Goal: Task Accomplishment & Management: Use online tool/utility

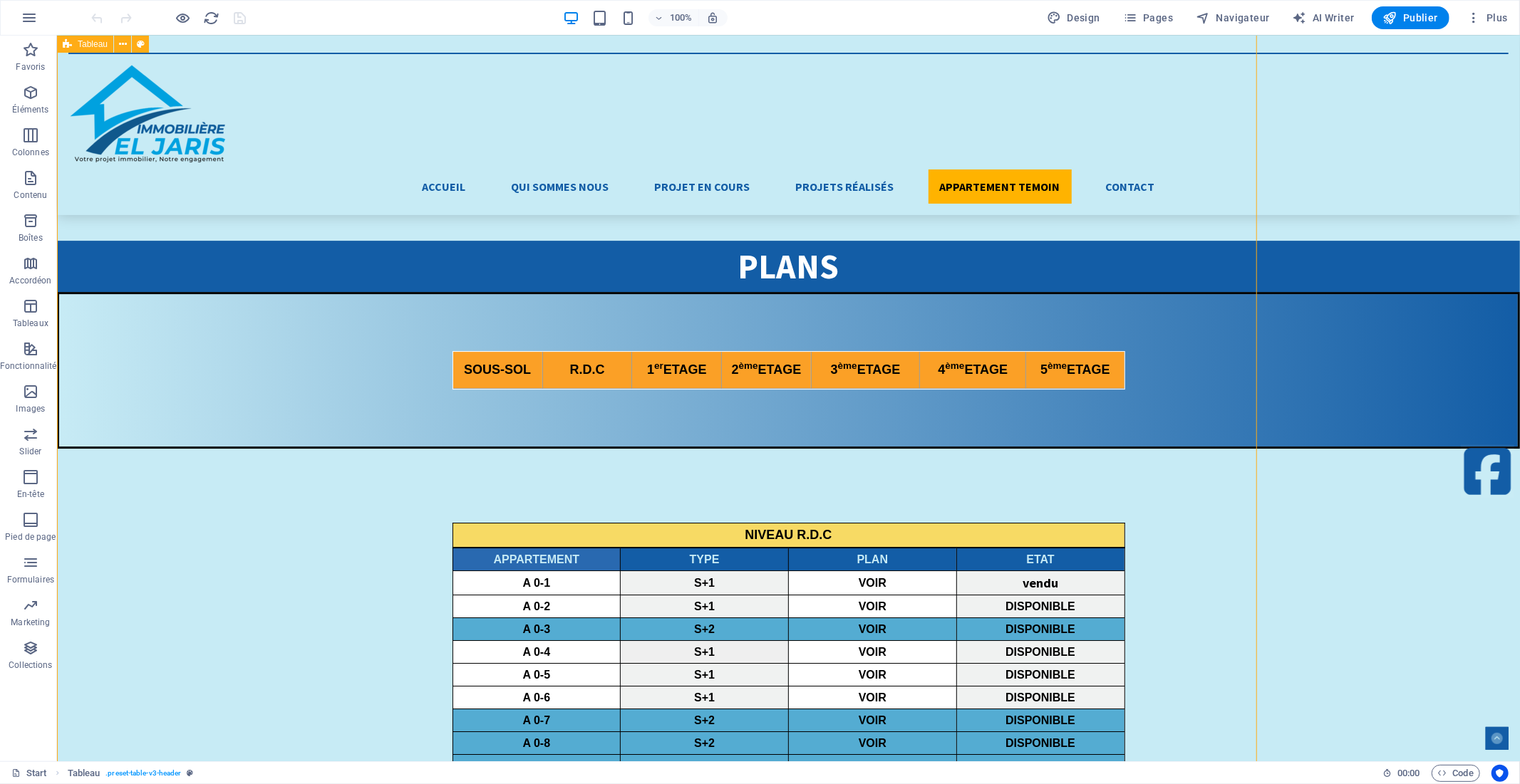
scroll to position [4114, 0]
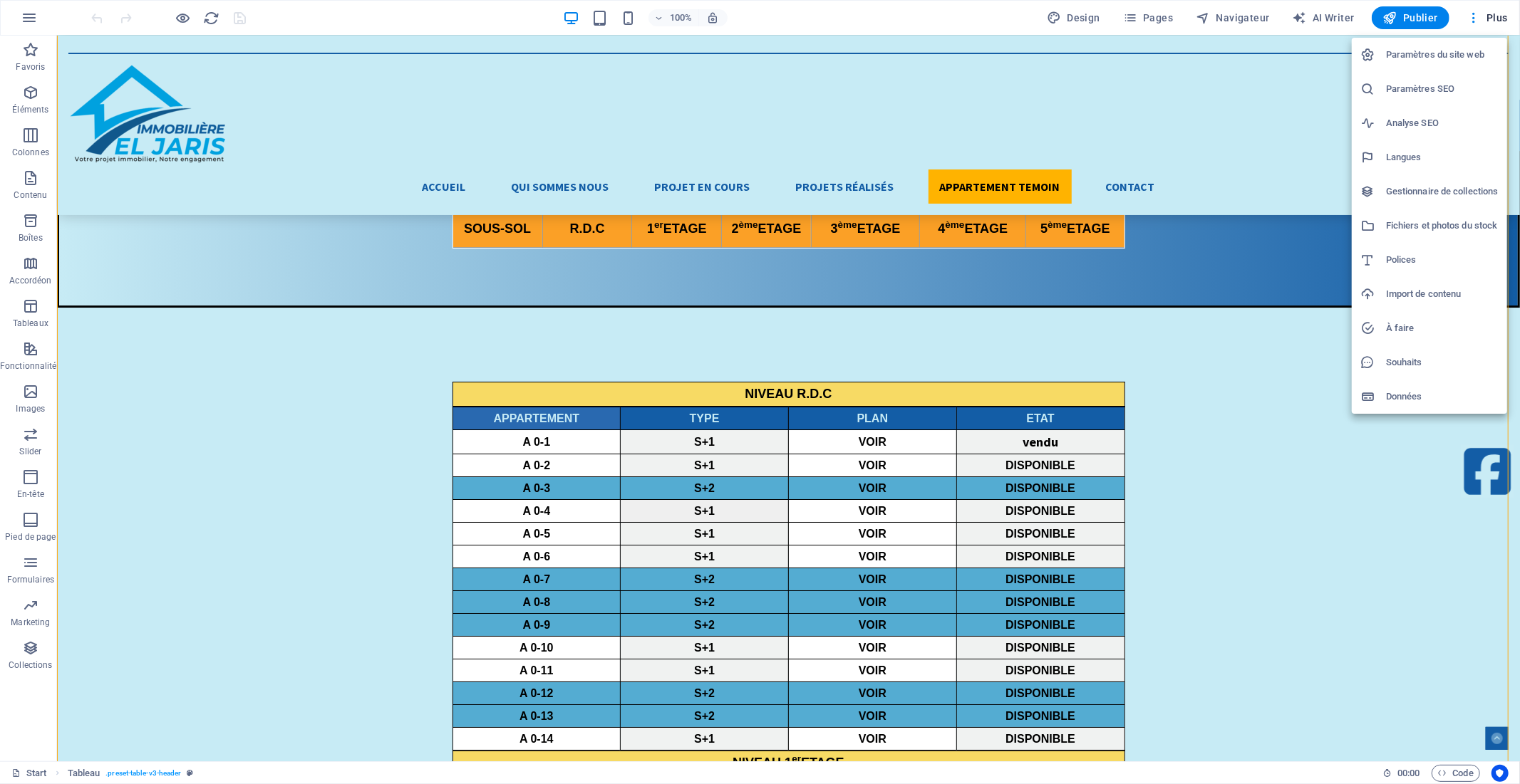
click at [1444, 226] on h6 "Fichiers et photos du stock" at bounding box center [1442, 226] width 113 height 17
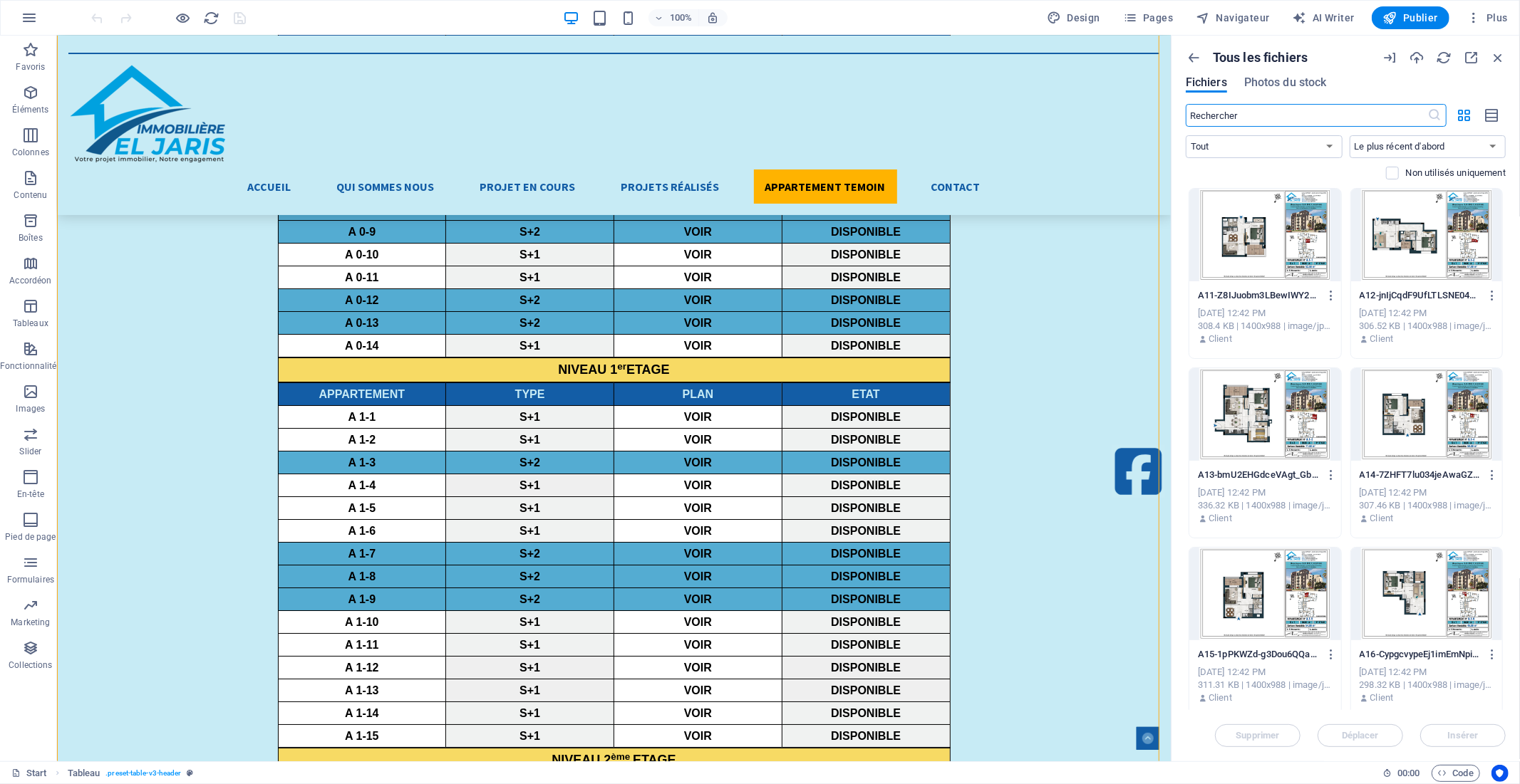
scroll to position [3722, 0]
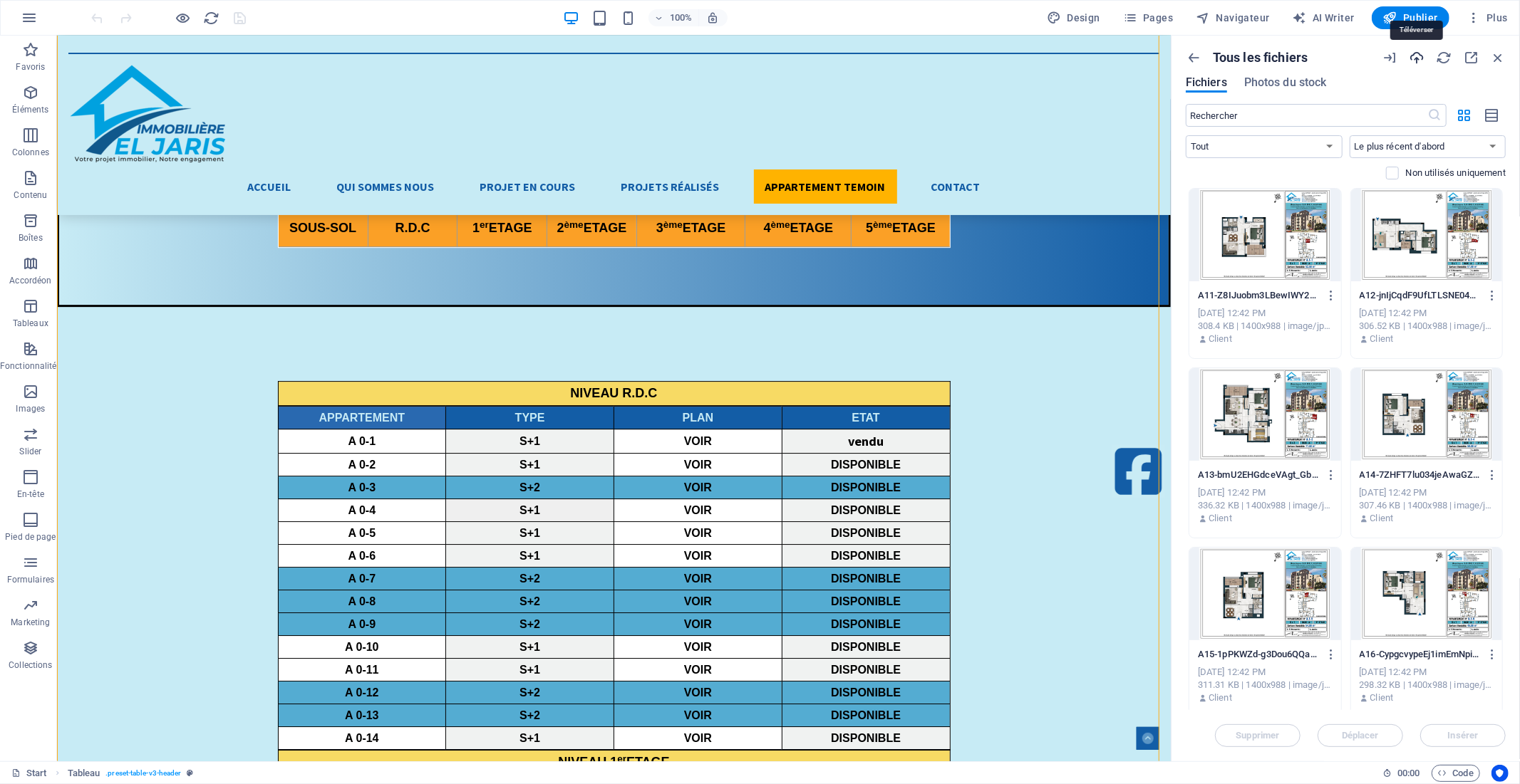
click at [1413, 56] on icon "button" at bounding box center [1417, 57] width 15 height 15
click at [1312, 260] on div at bounding box center [1265, 235] width 152 height 93
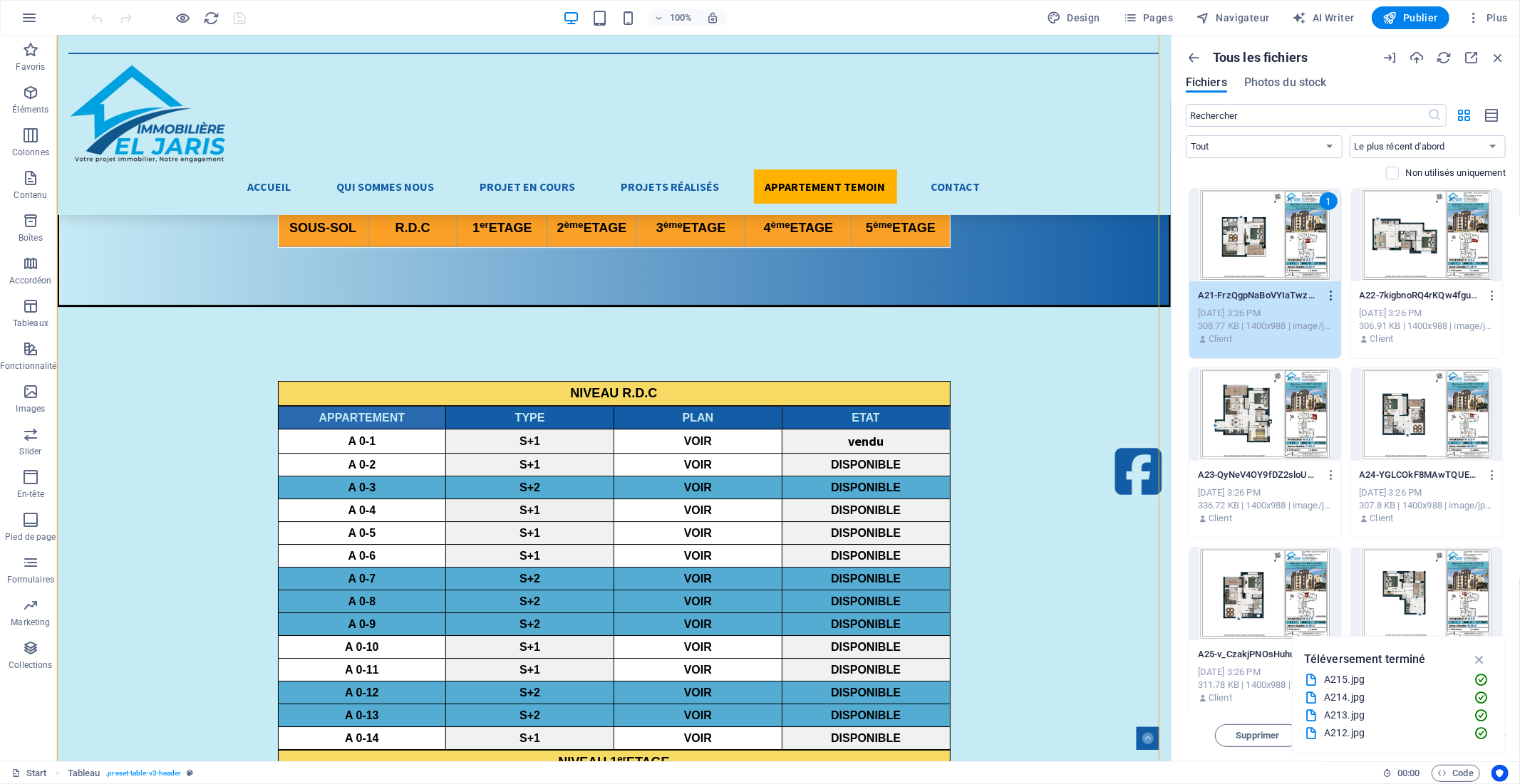
click at [1332, 300] on icon "button" at bounding box center [1332, 295] width 14 height 13
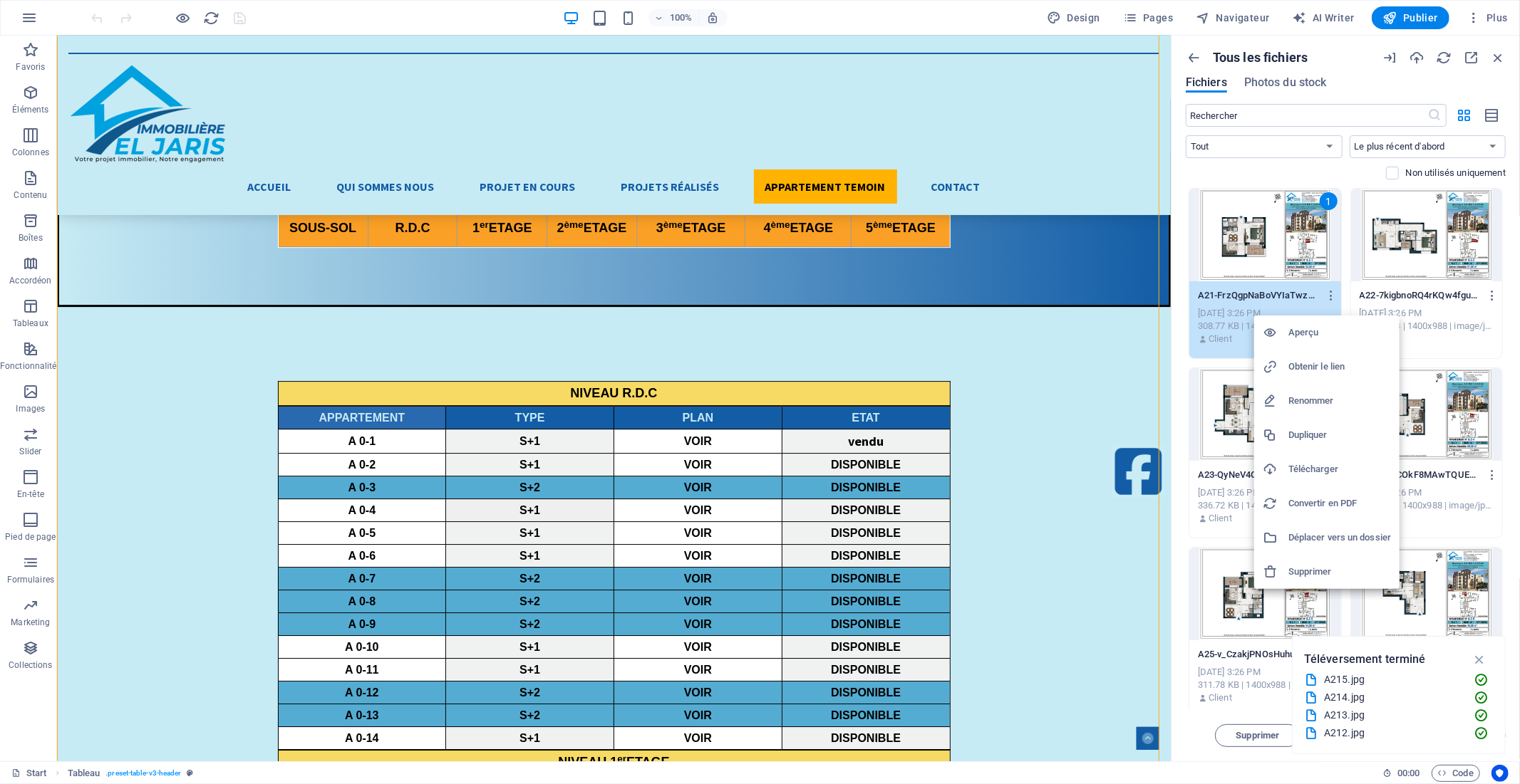
click at [1330, 364] on h6 "Obtenir le lien" at bounding box center [1340, 366] width 103 height 17
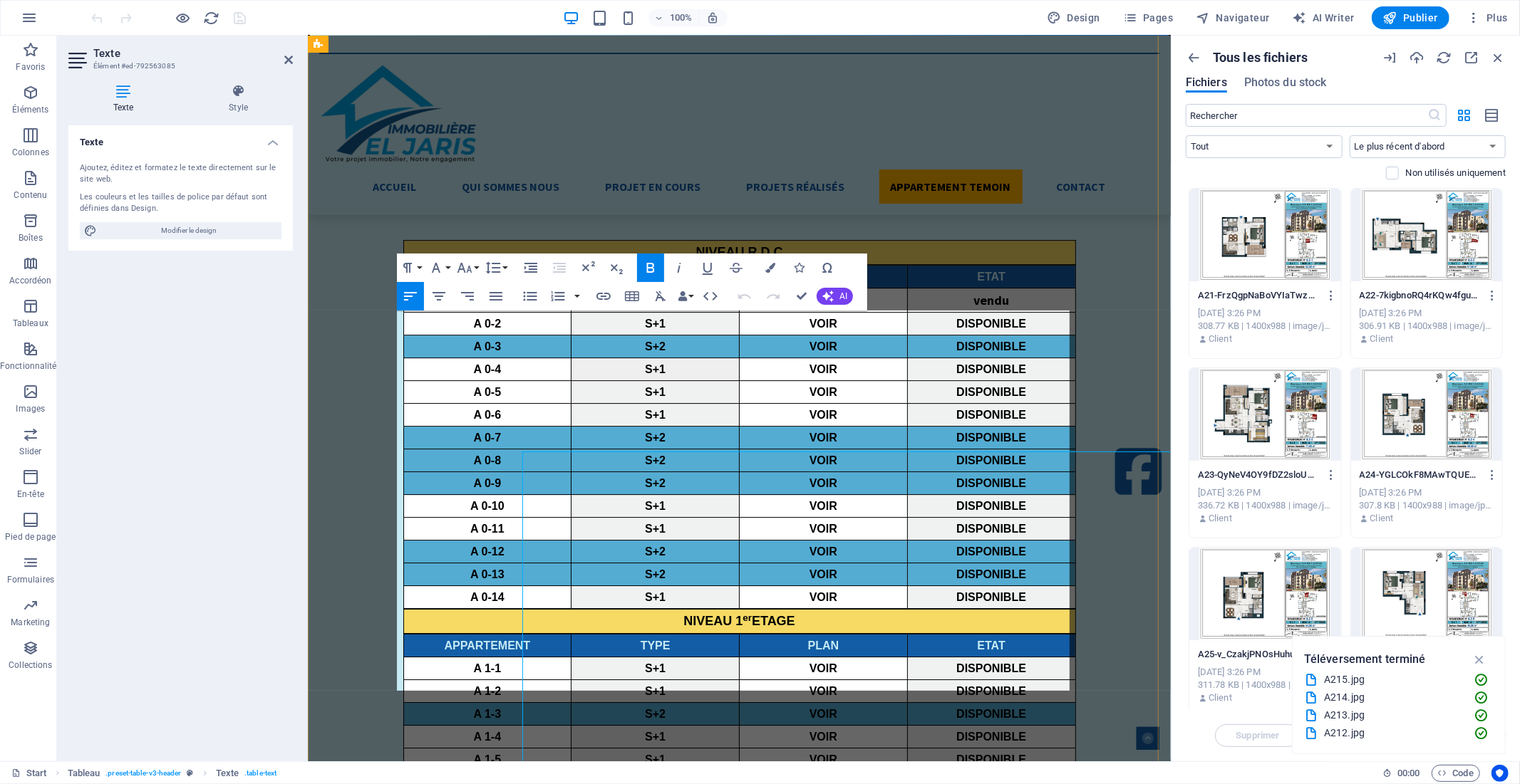
scroll to position [3440, 0]
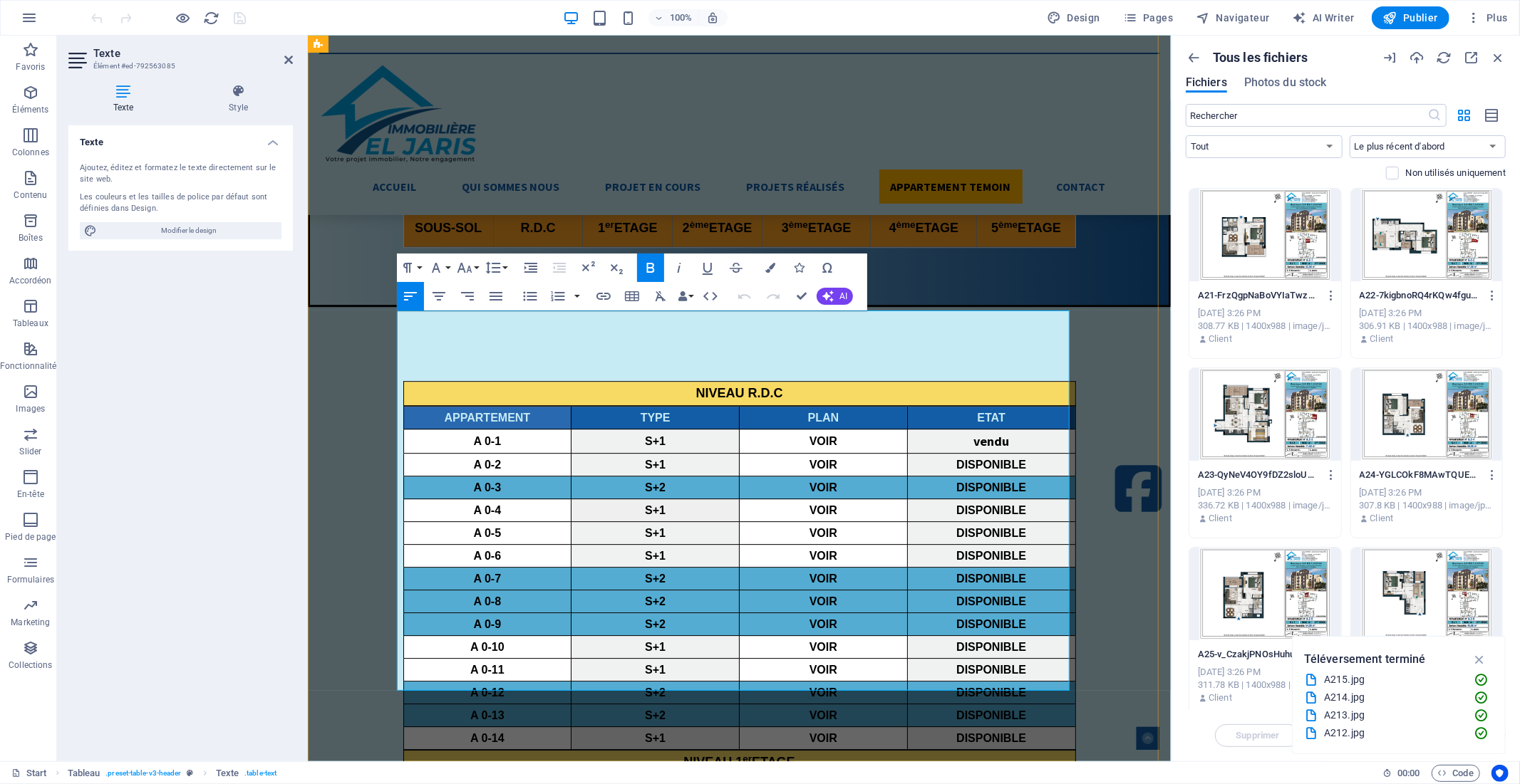
click at [815, 327] on icon "button" at bounding box center [817, 330] width 17 height 17
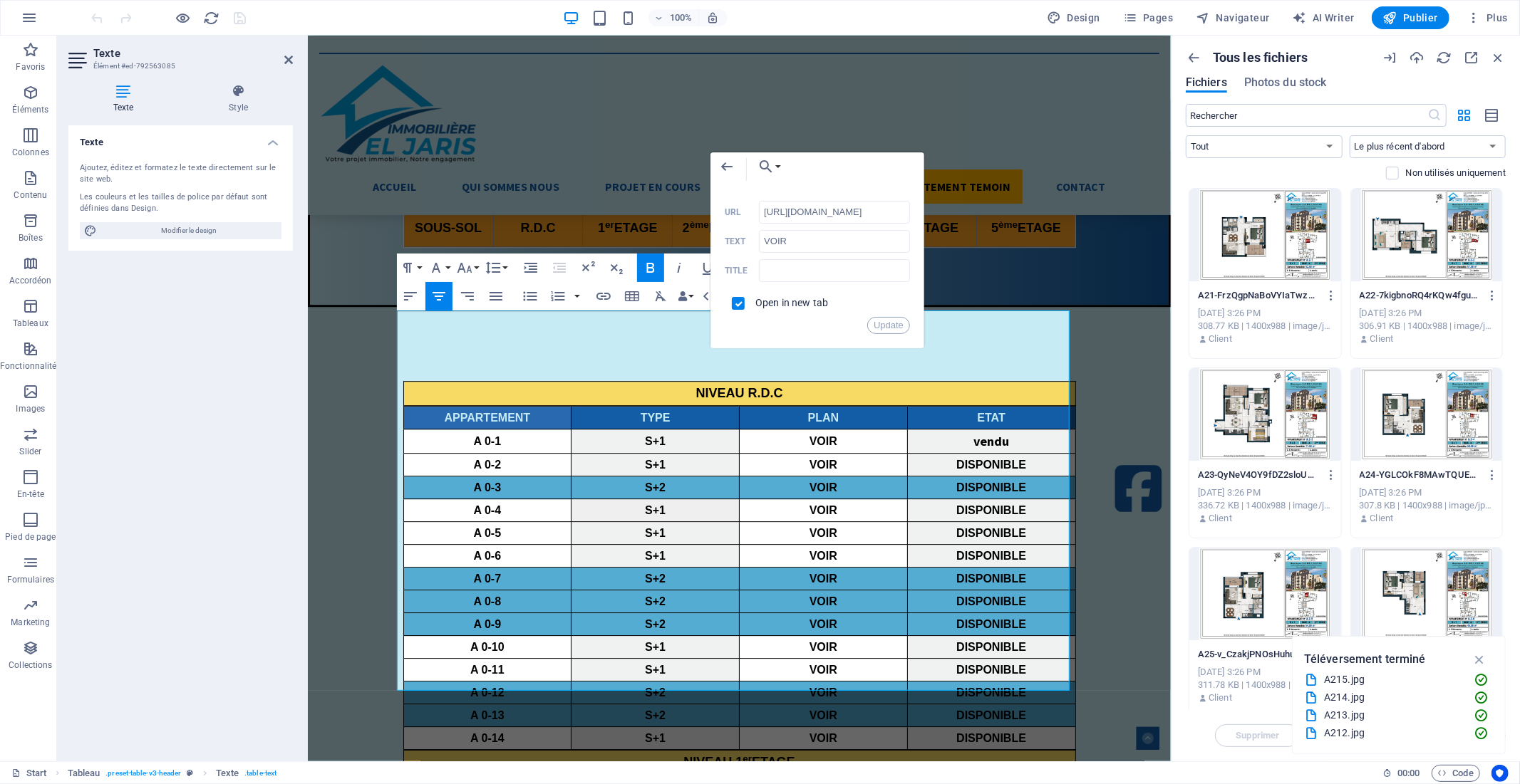
scroll to position [0, 209]
click at [792, 210] on input "[URL][DOMAIN_NAME]" at bounding box center [834, 213] width 151 height 23
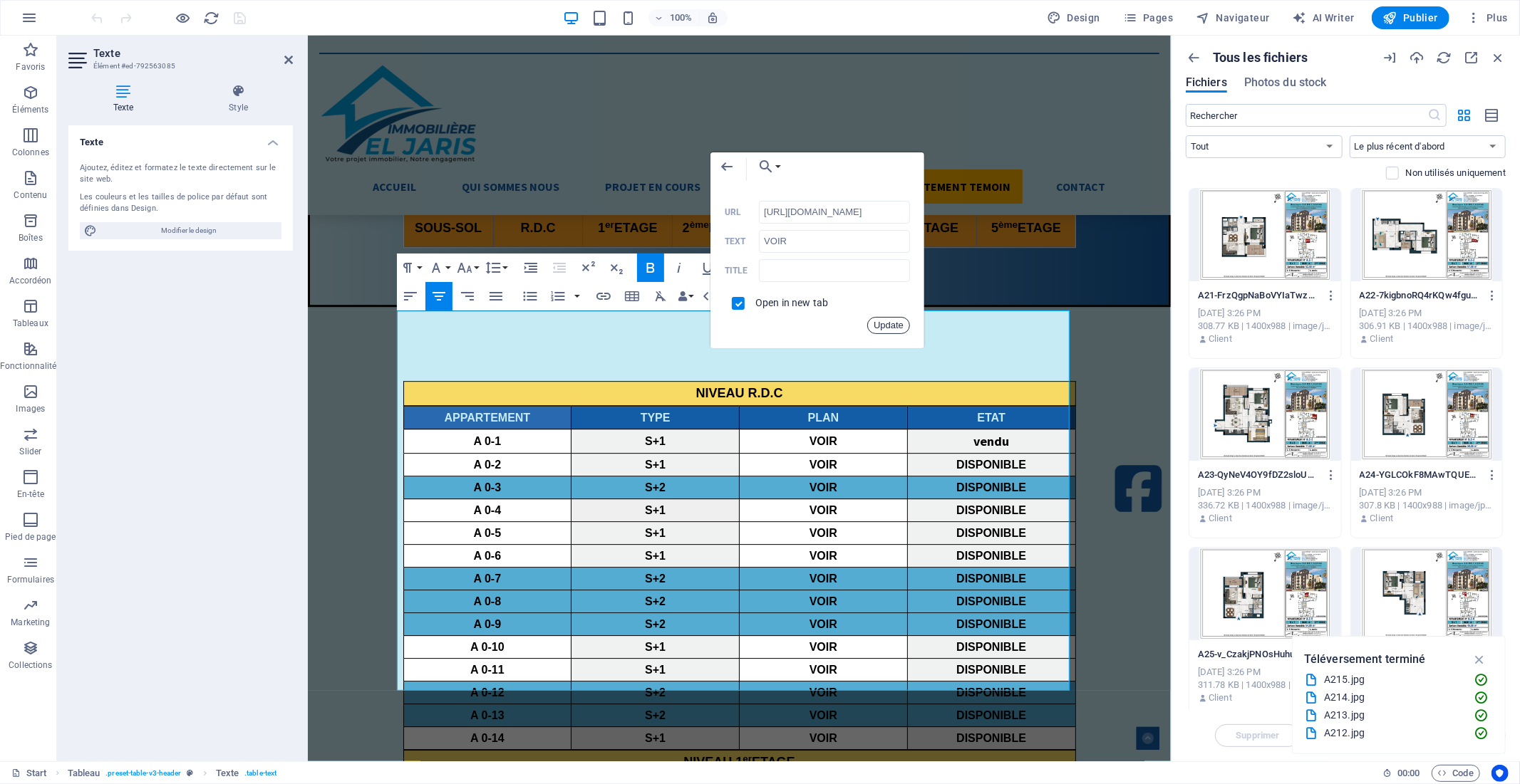
click at [886, 324] on button "Update" at bounding box center [889, 325] width 43 height 17
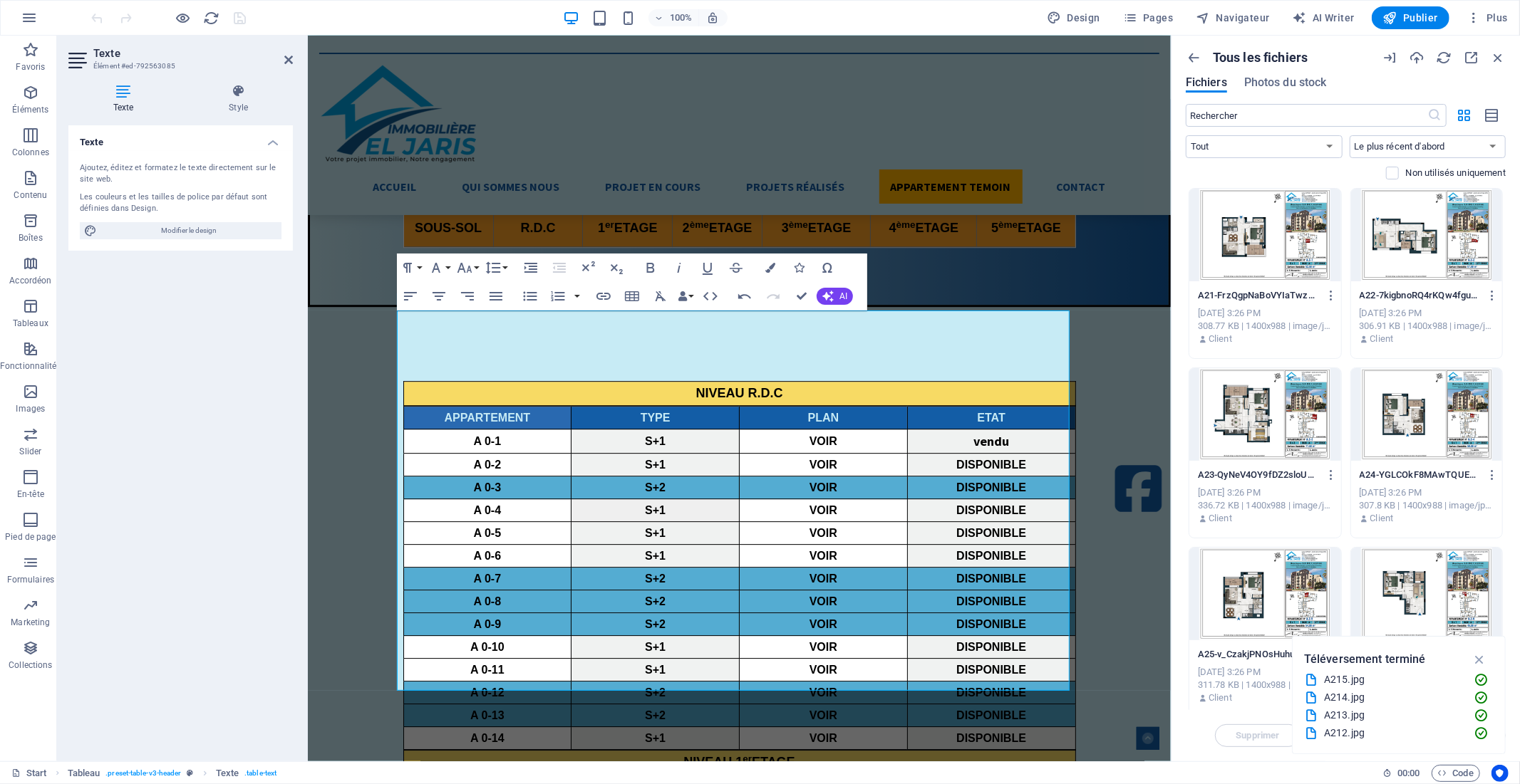
click at [1440, 226] on div at bounding box center [1427, 235] width 152 height 93
click at [1492, 293] on icon "button" at bounding box center [1492, 295] width 14 height 13
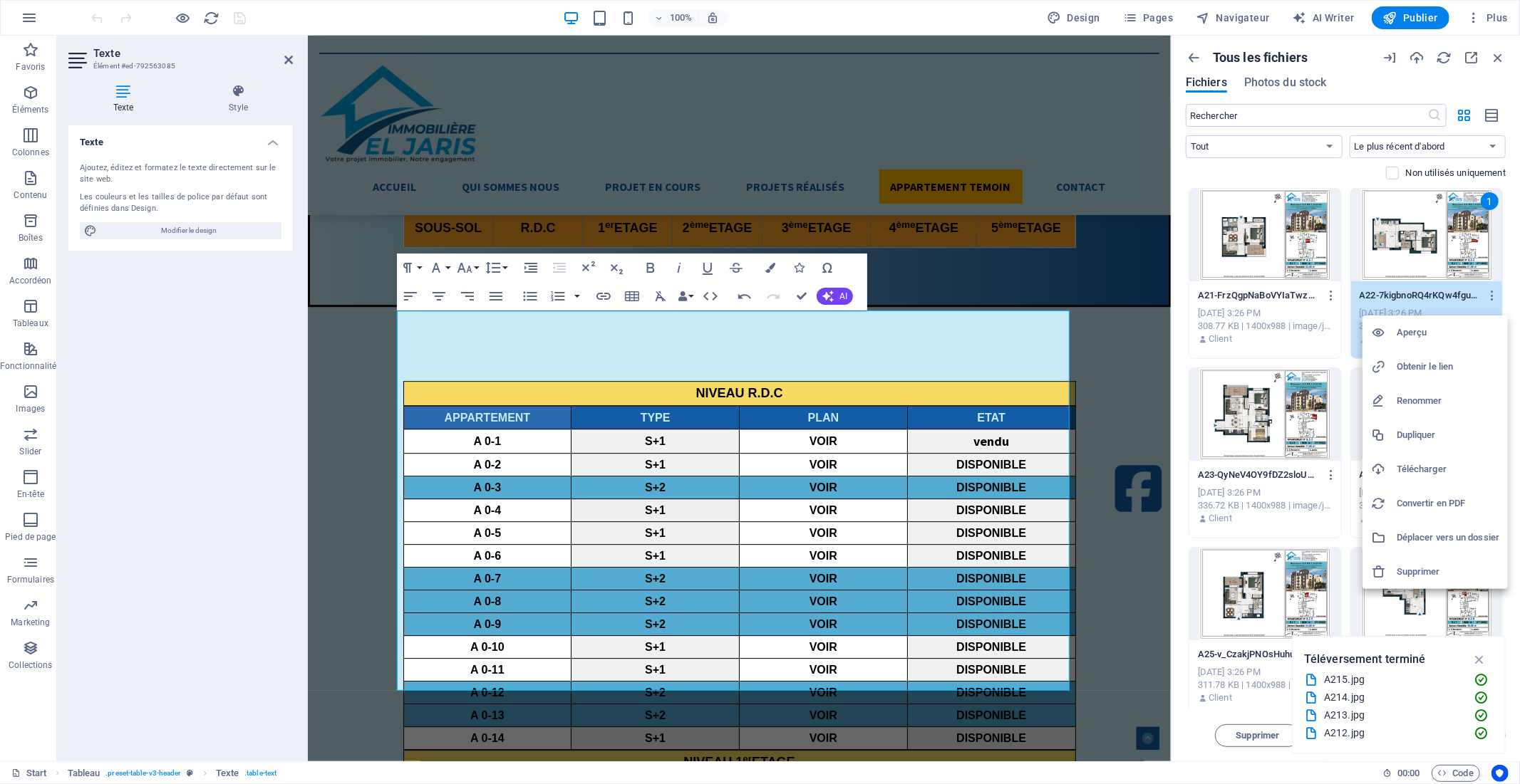
click at [1434, 367] on h6 "Obtenir le lien" at bounding box center [1448, 366] width 103 height 17
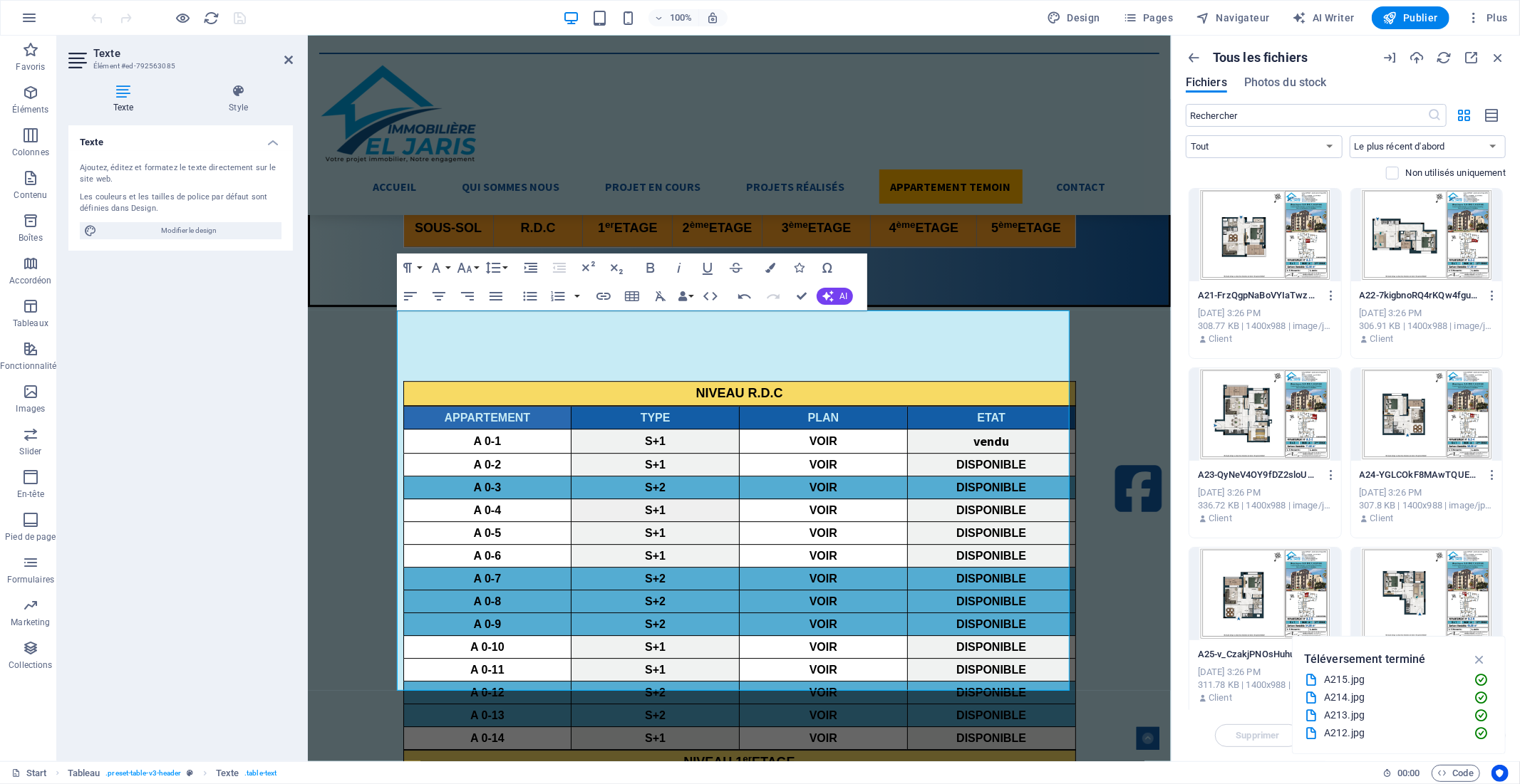
click at [1434, 350] on h6 "Obtenir le lien" at bounding box center [1458, 344] width 77 height 10
click at [810, 353] on icon "button" at bounding box center [817, 352] width 17 height 17
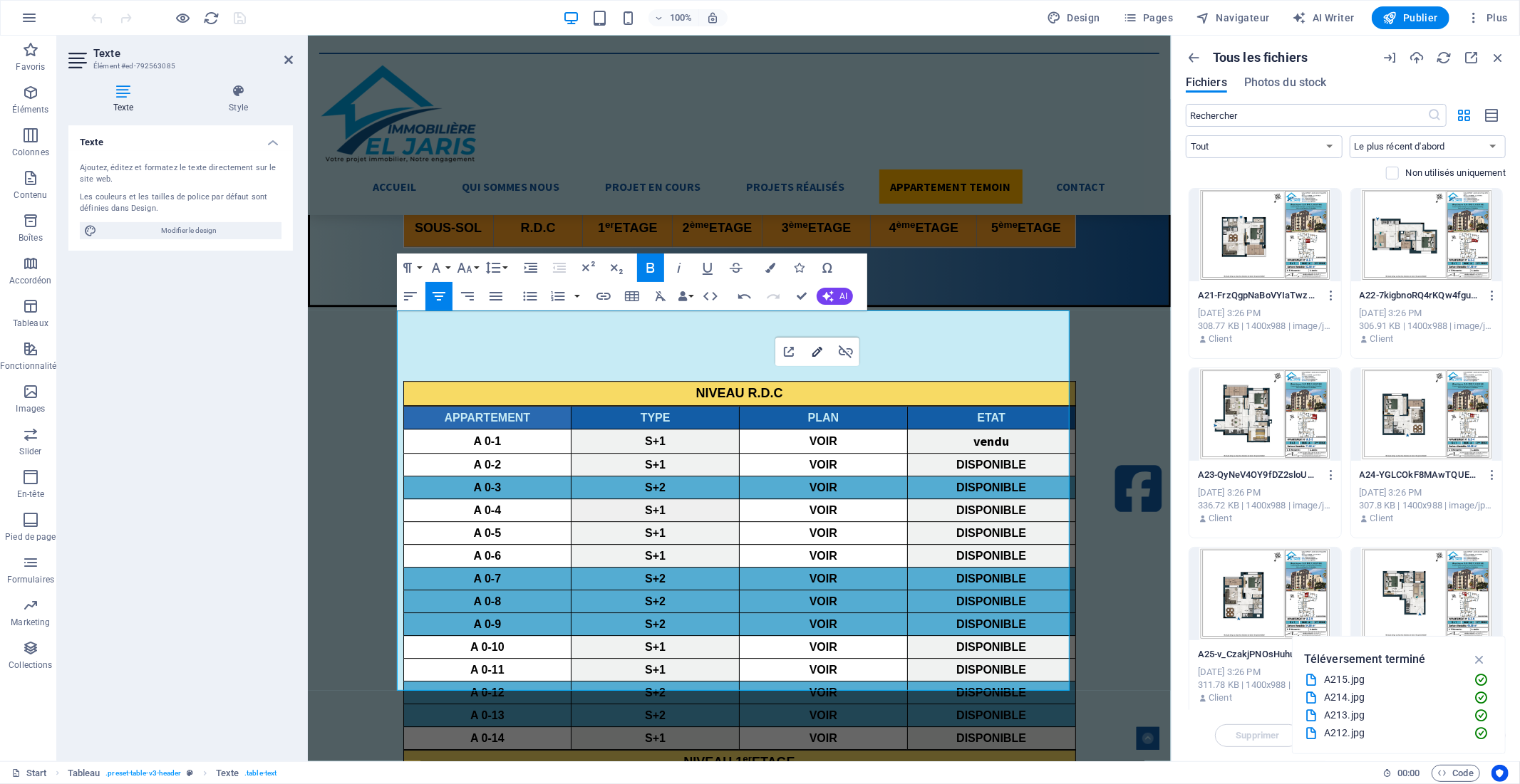
click at [815, 351] on icon "button" at bounding box center [817, 351] width 10 height 10
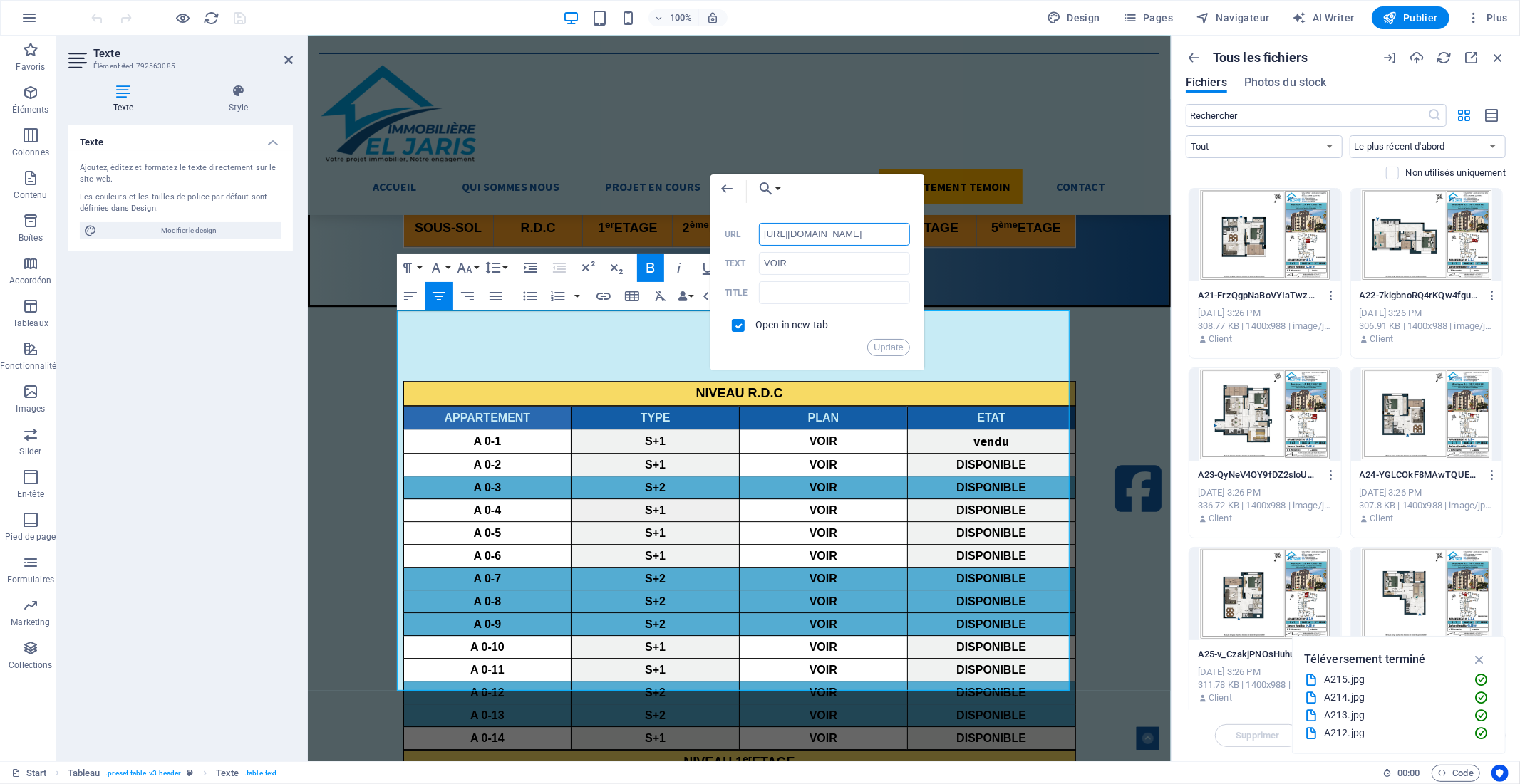
click at [781, 235] on input "[URL][DOMAIN_NAME]" at bounding box center [834, 234] width 151 height 23
paste input "8992005/A22-7kigbnoRQ4rKQw4fguGk8A"
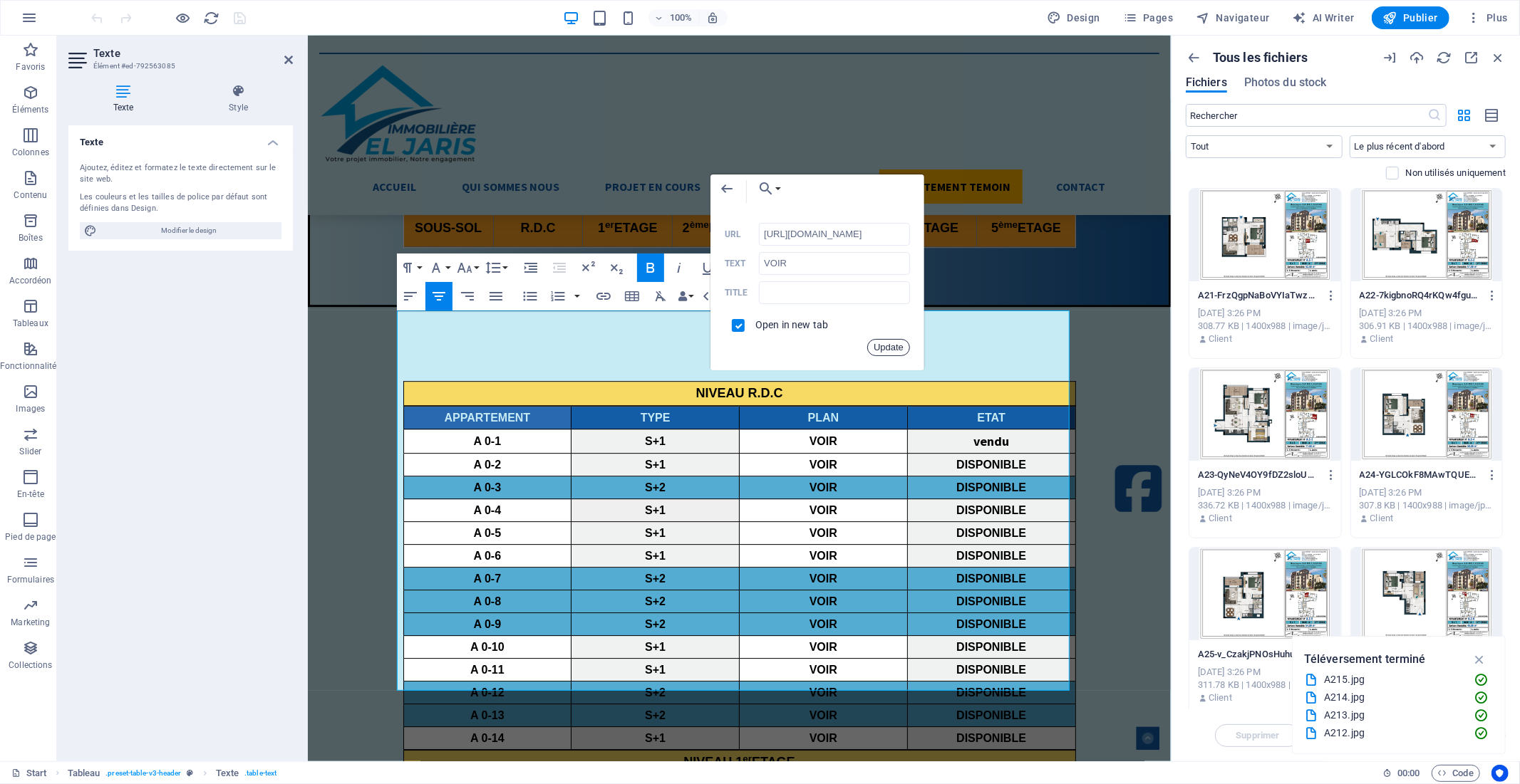
click at [896, 344] on button "Update" at bounding box center [889, 347] width 43 height 17
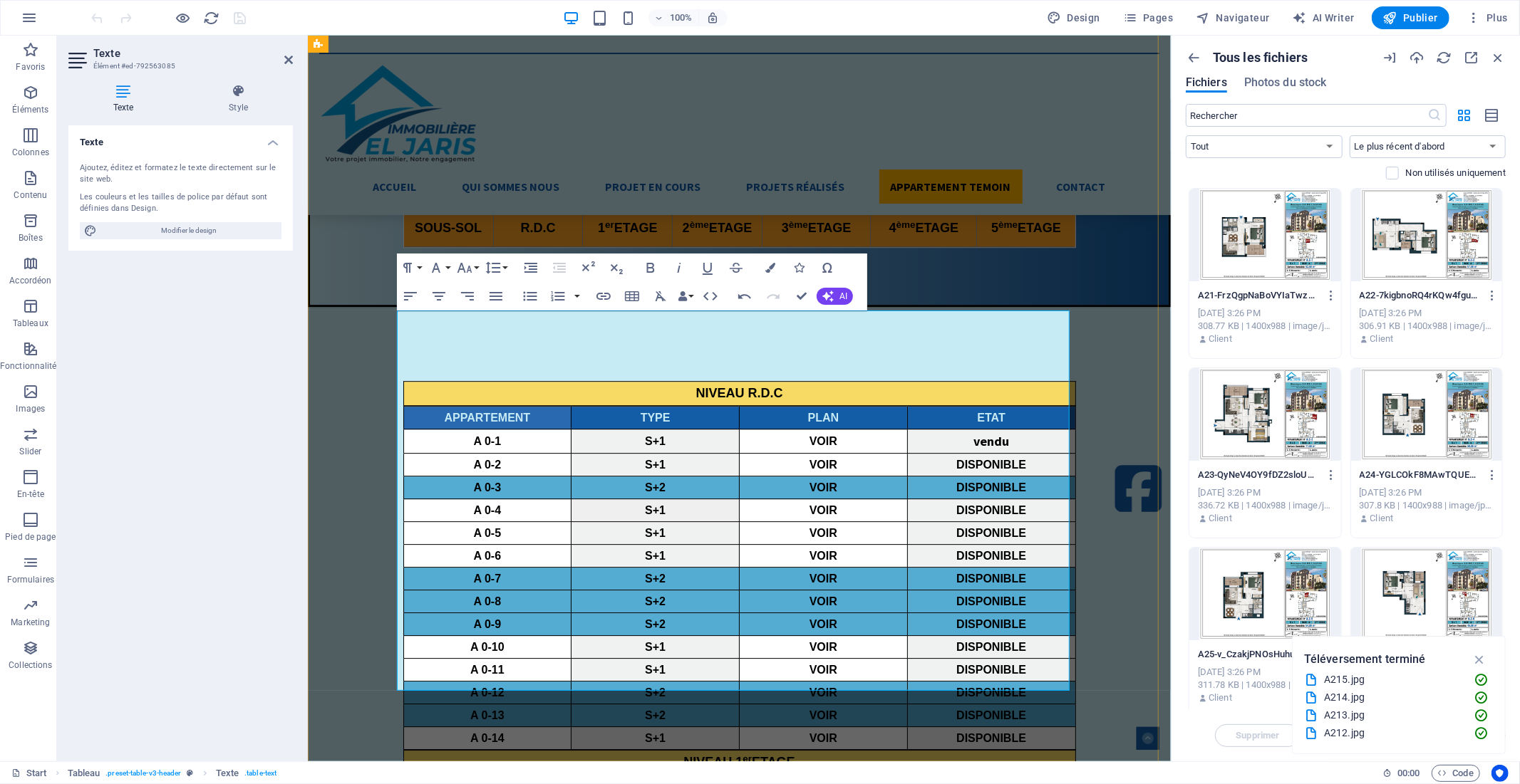
scroll to position [0, 0]
click at [814, 372] on icon "button" at bounding box center [817, 374] width 17 height 17
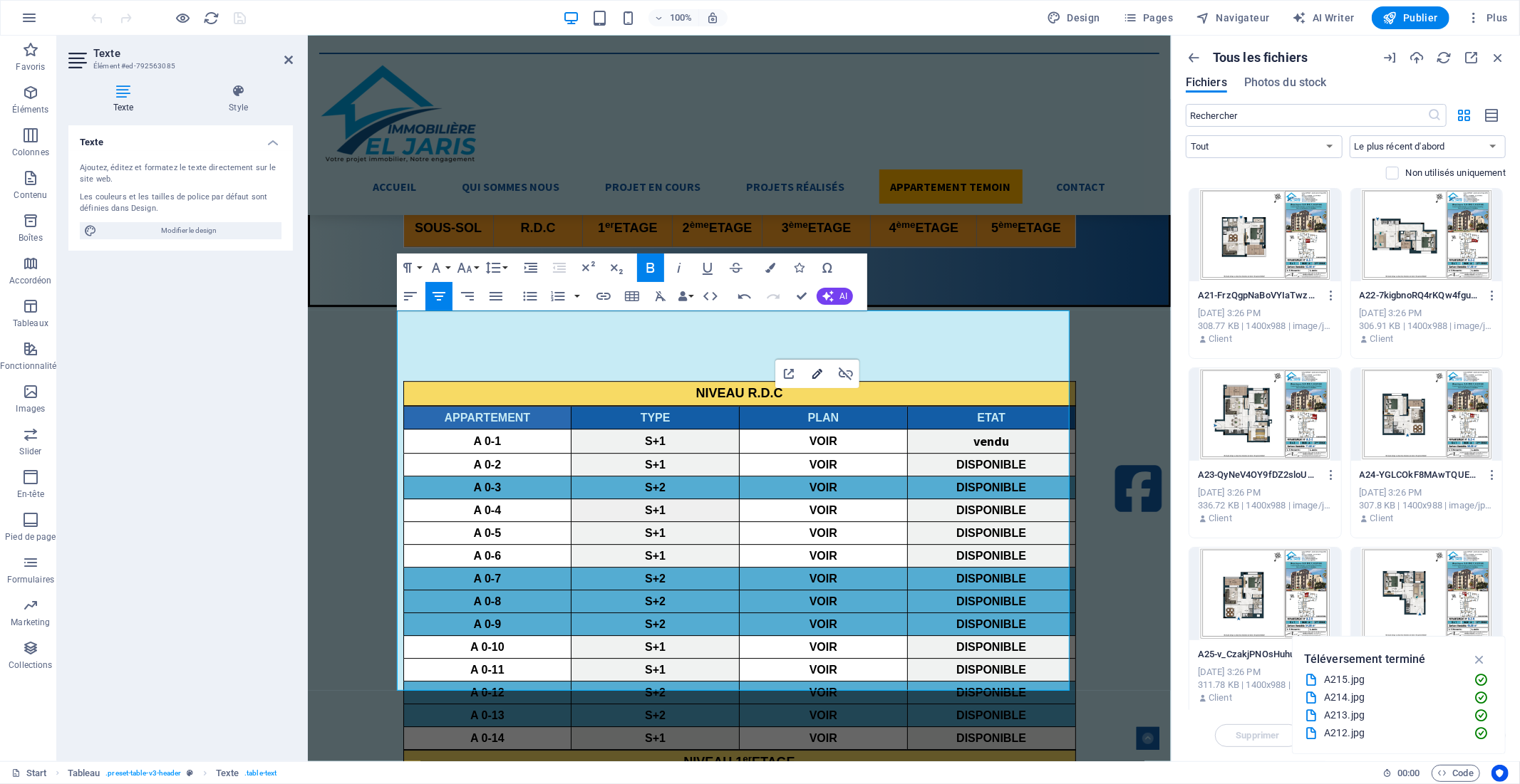
click at [815, 373] on icon "button" at bounding box center [817, 373] width 10 height 10
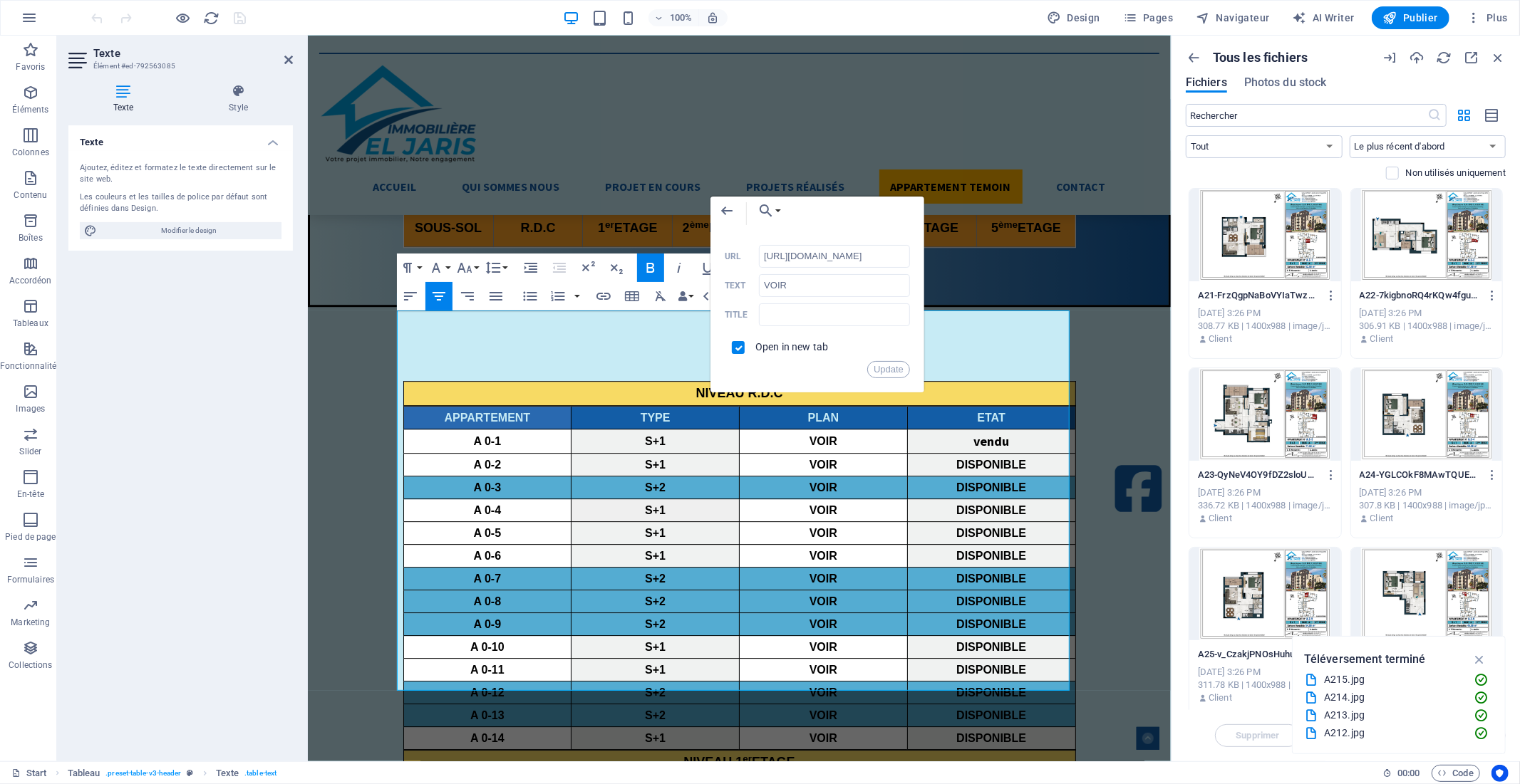
click at [1276, 408] on div at bounding box center [1265, 414] width 152 height 93
click at [1328, 474] on icon "button" at bounding box center [1332, 475] width 14 height 13
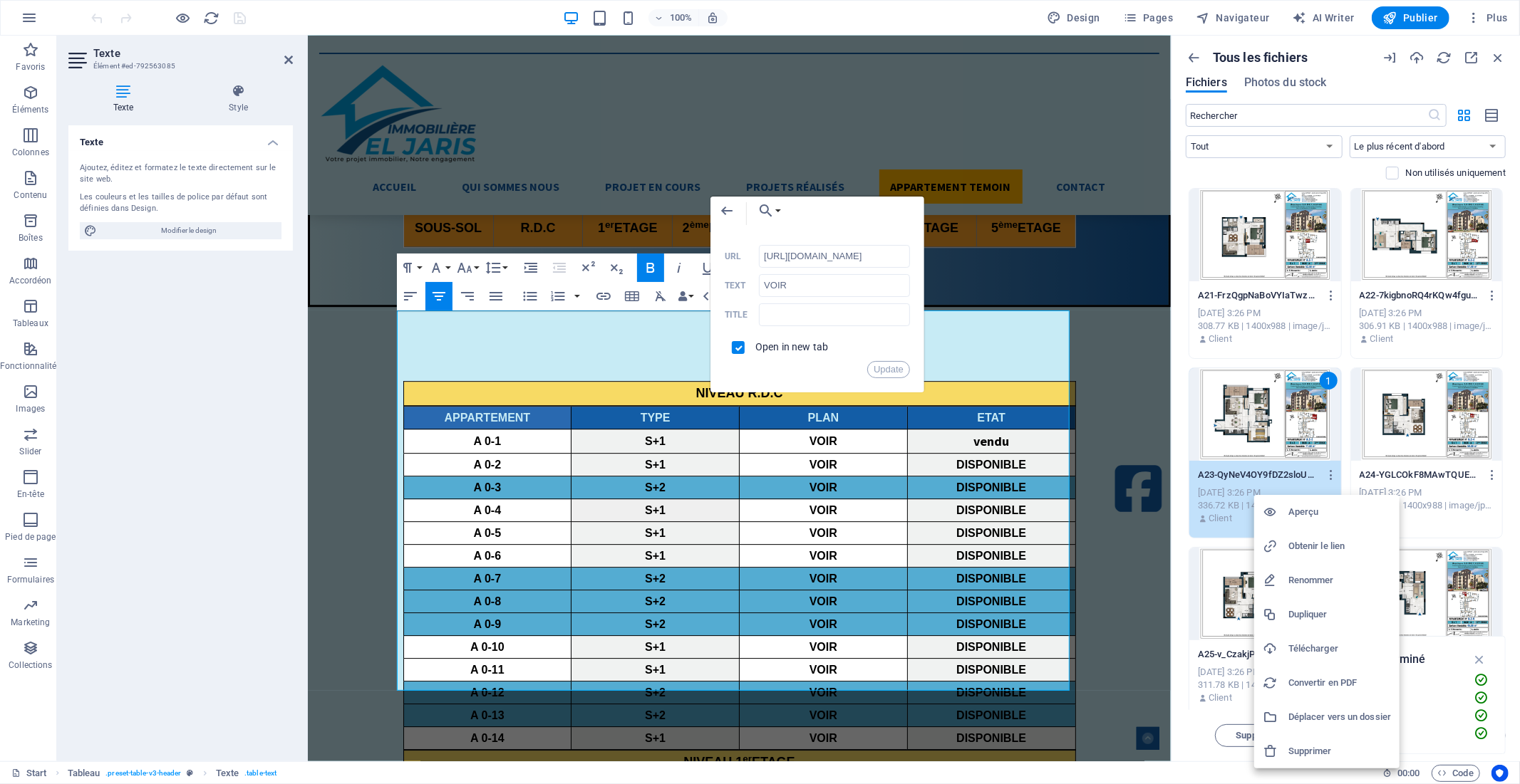
click at [1312, 544] on h6 "Obtenir le lien" at bounding box center [1340, 546] width 103 height 17
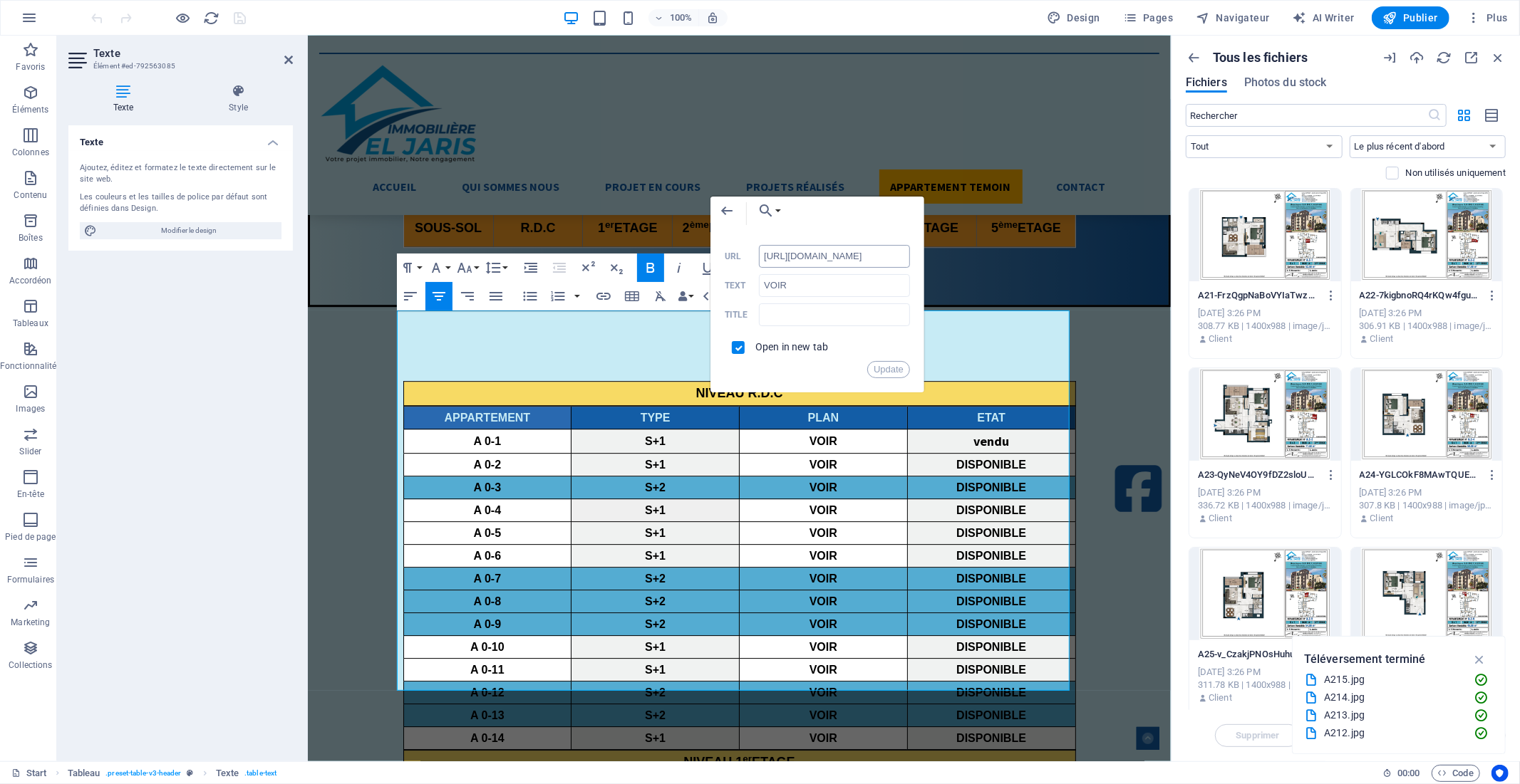
click at [805, 259] on input "[URL][DOMAIN_NAME]" at bounding box center [834, 256] width 151 height 23
paste input "8992004/A23-QyNeV4OY9fDZ2sloU4Y7E"
type input "[URL][DOMAIN_NAME]"
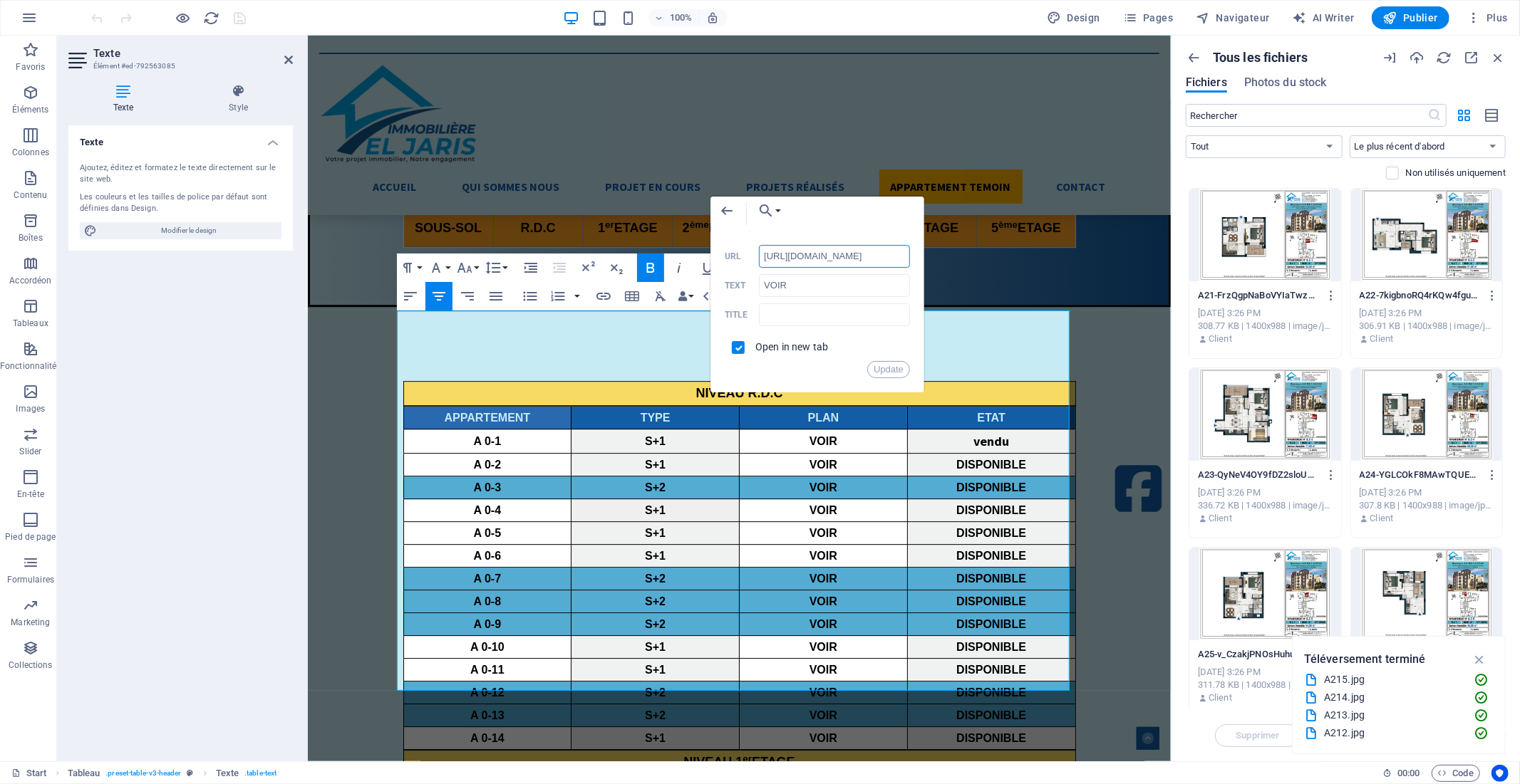
scroll to position [0, 208]
click at [885, 370] on button "Update" at bounding box center [889, 369] width 43 height 17
